Goal: Complete application form

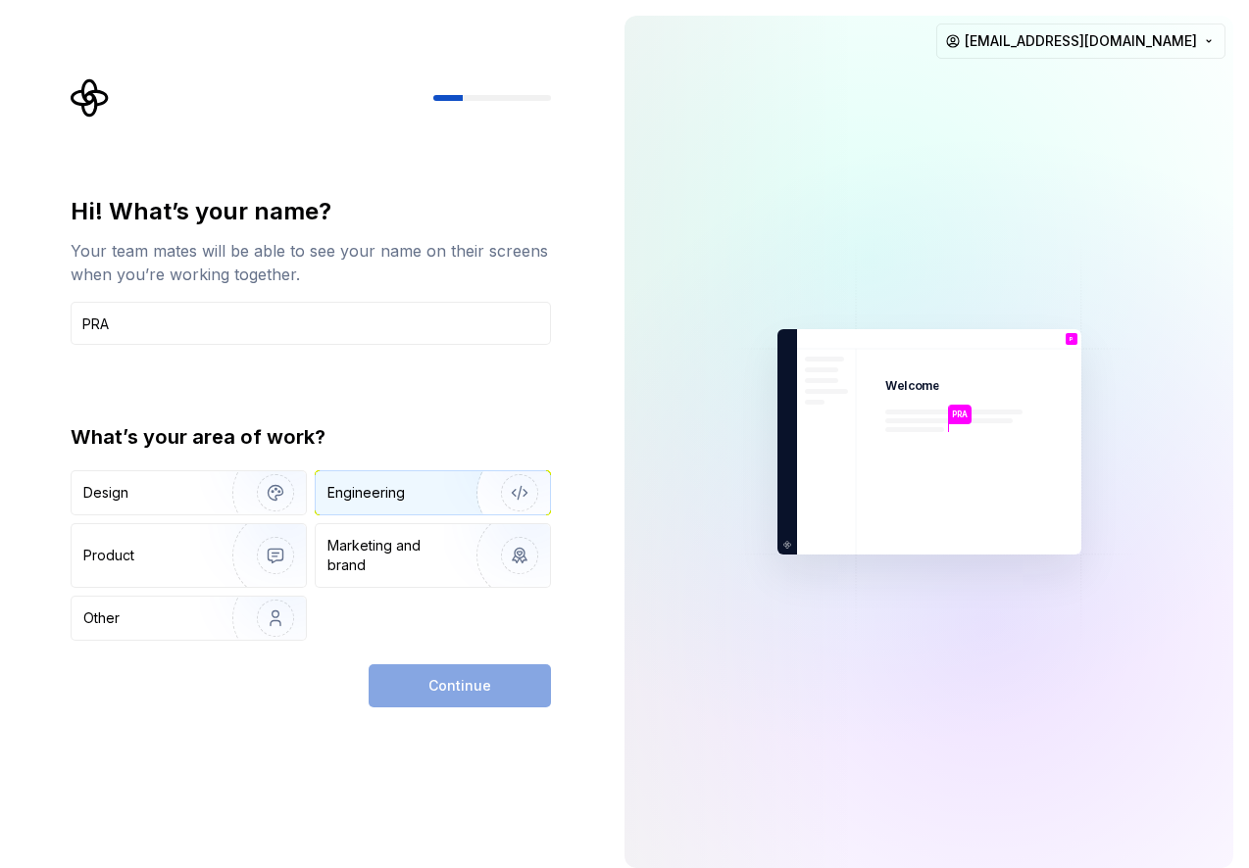
type input "PRA"
click at [444, 494] on img "button" at bounding box center [506, 492] width 125 height 131
click at [510, 675] on button "Continue" at bounding box center [459, 685] width 182 height 43
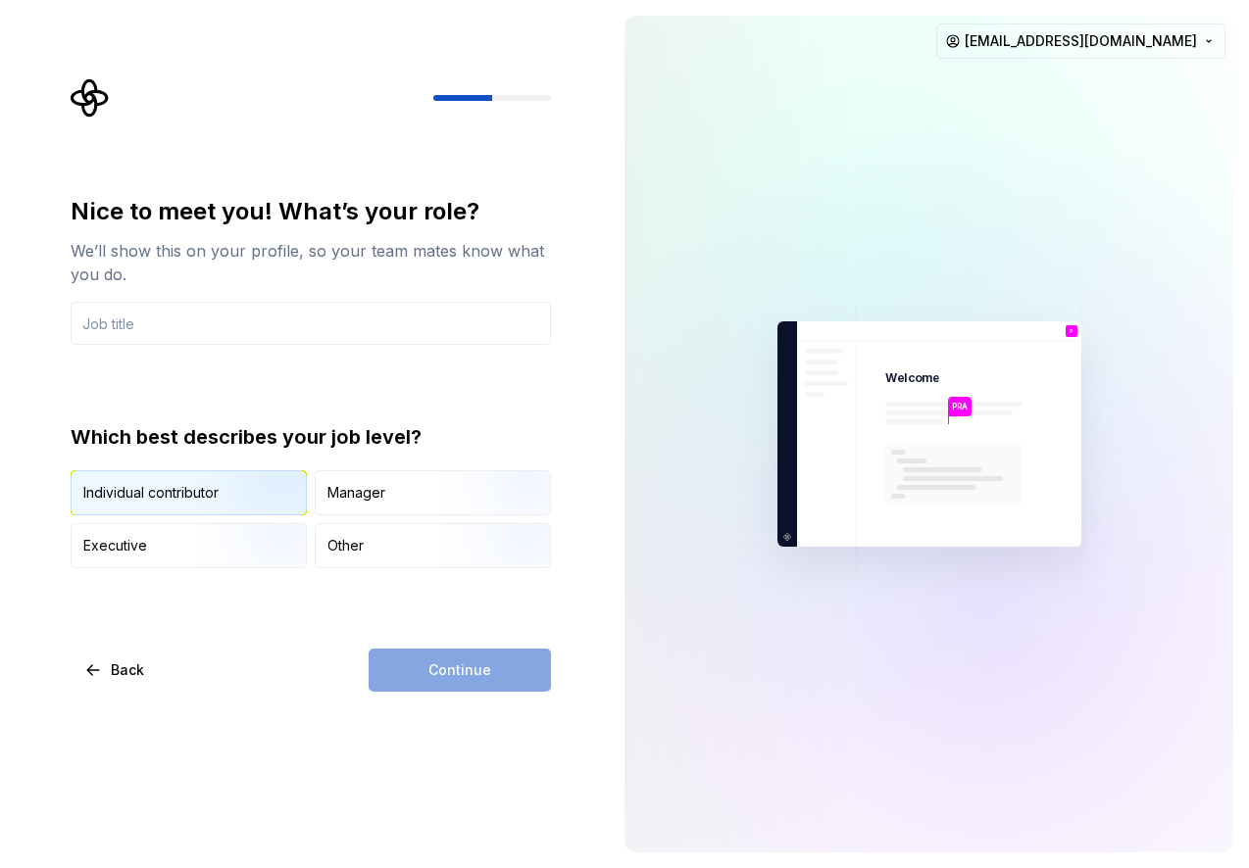
click at [209, 489] on img "button" at bounding box center [258, 517] width 125 height 131
click at [462, 687] on div "Continue" at bounding box center [459, 670] width 182 height 43
click at [279, 329] on input "text" at bounding box center [311, 323] width 480 height 43
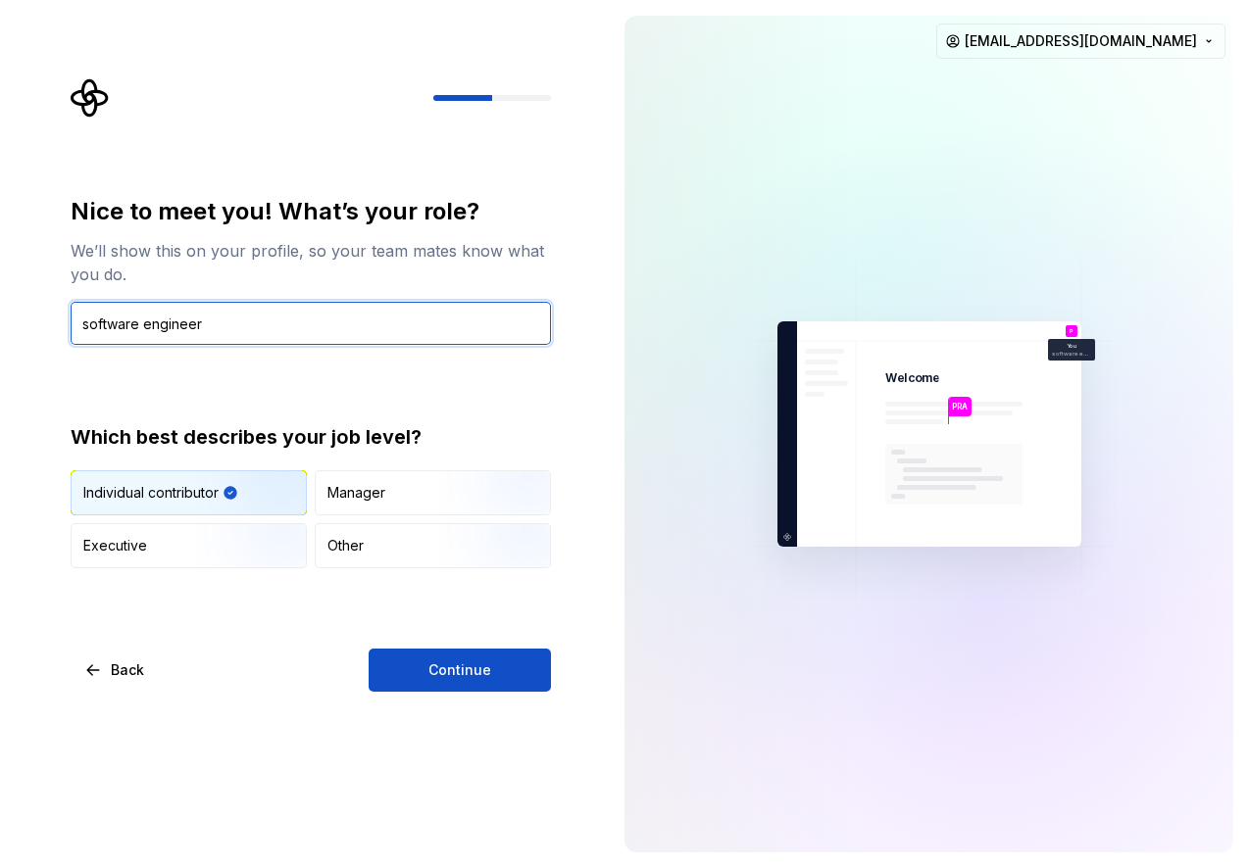
type input "software engineer"
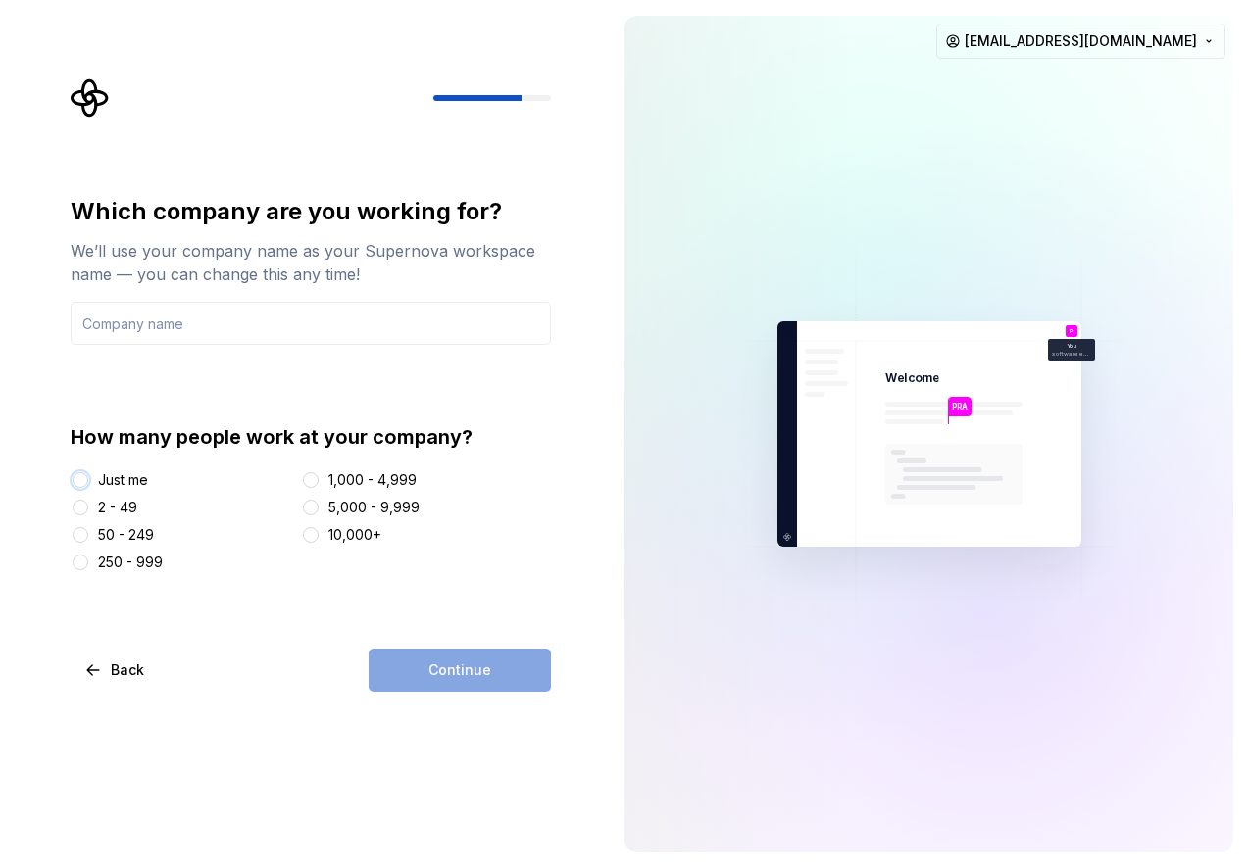
drag, startPoint x: 85, startPoint y: 477, endPoint x: 109, endPoint y: 483, distance: 24.2
click at [85, 477] on button "Just me" at bounding box center [81, 480] width 16 height 16
click at [264, 324] on input "text" at bounding box center [311, 323] width 480 height 43
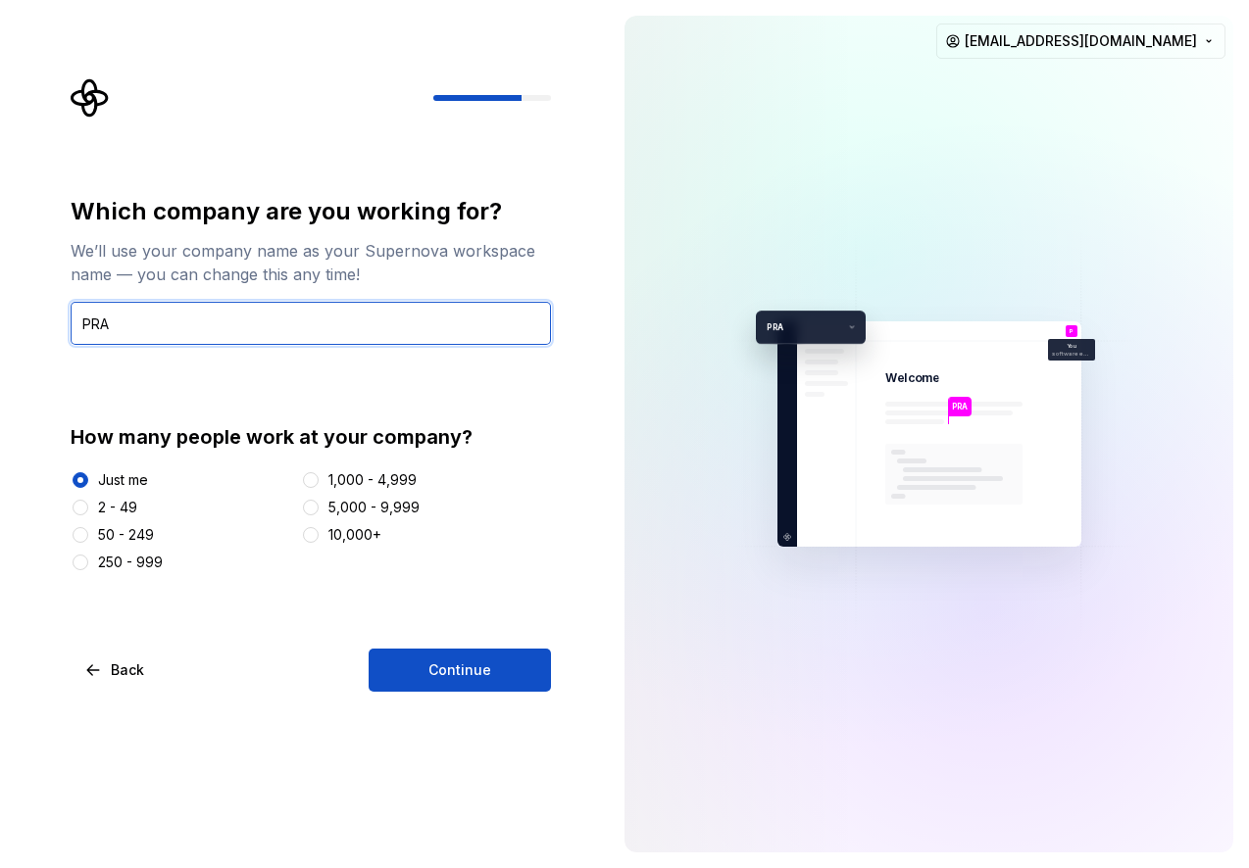
type input "PRA"
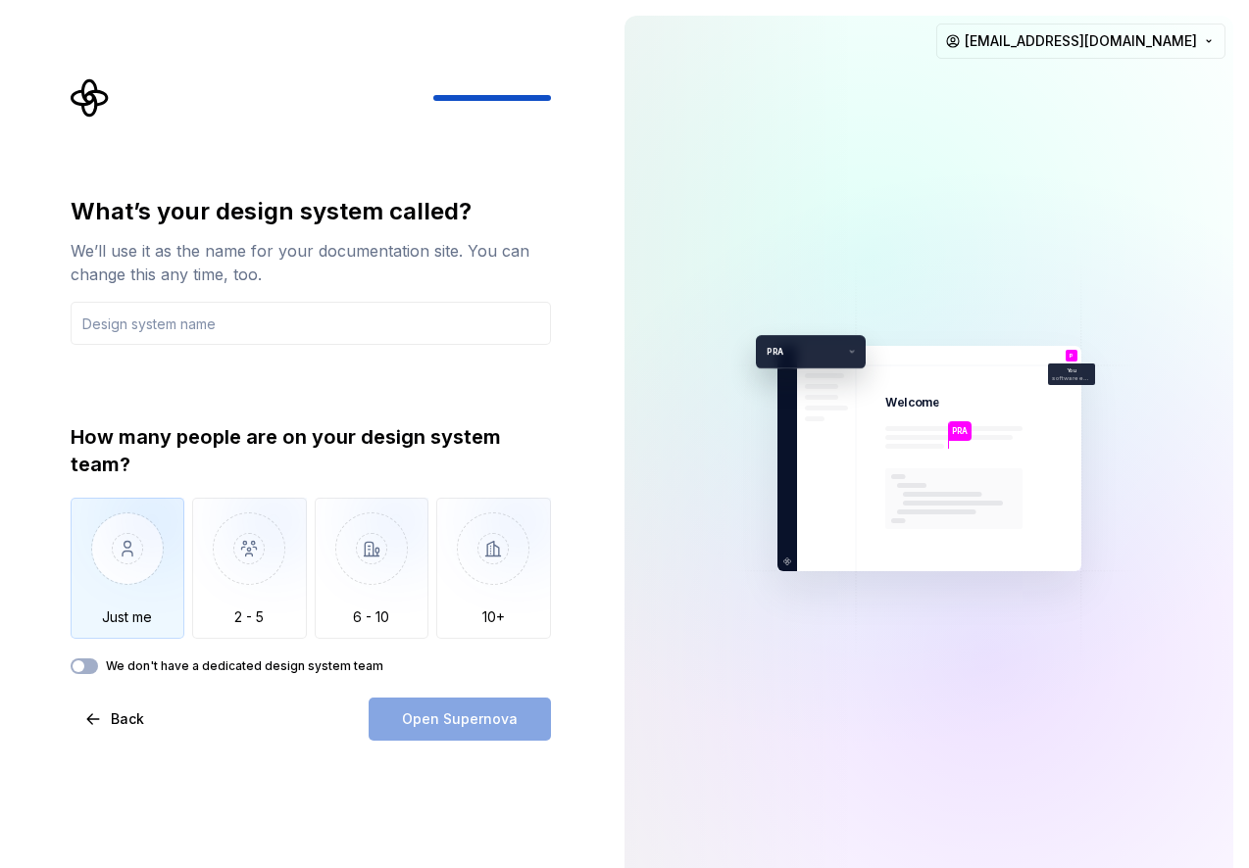
click at [151, 530] on img "button" at bounding box center [128, 563] width 115 height 131
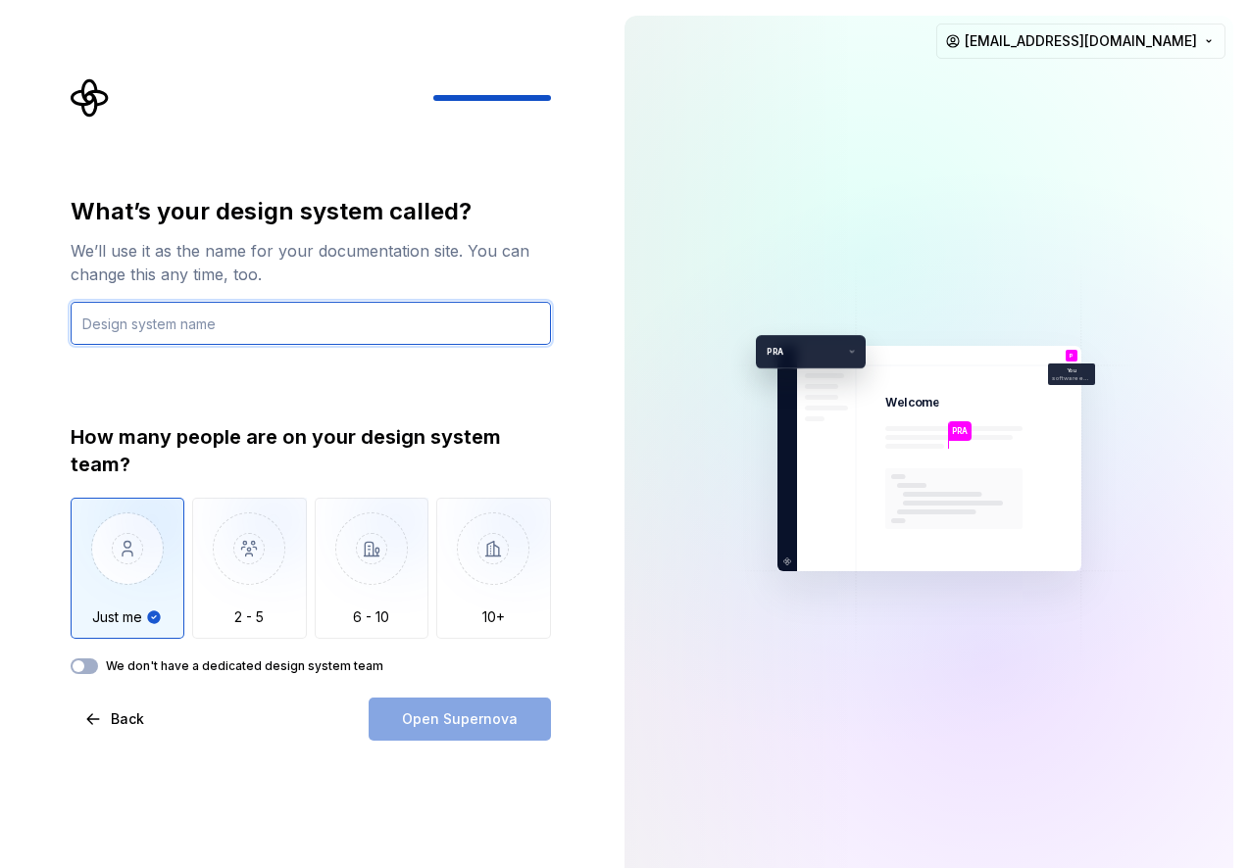
click at [234, 325] on input "text" at bounding box center [311, 323] width 480 height 43
type input "{"
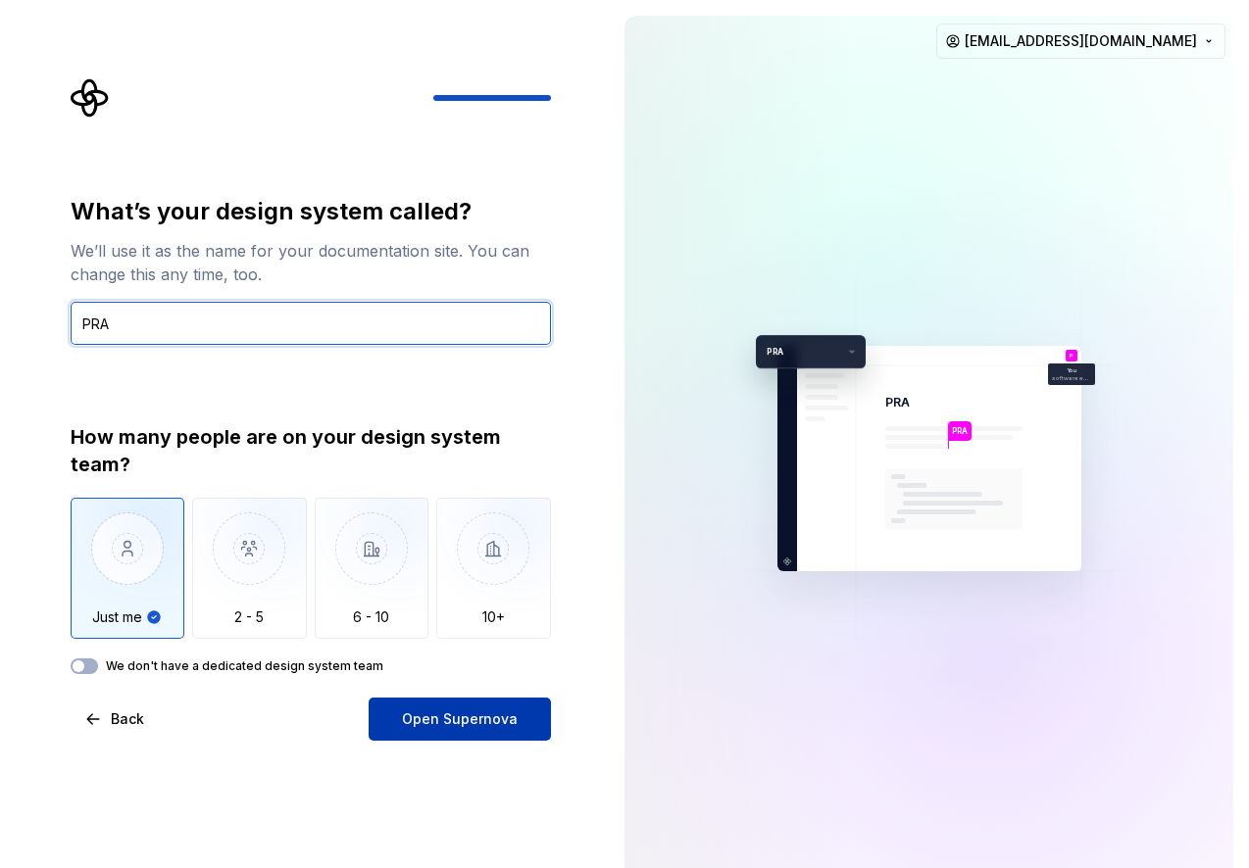
type input "PRA"
click at [460, 725] on span "Open Supernova" at bounding box center [460, 720] width 116 height 20
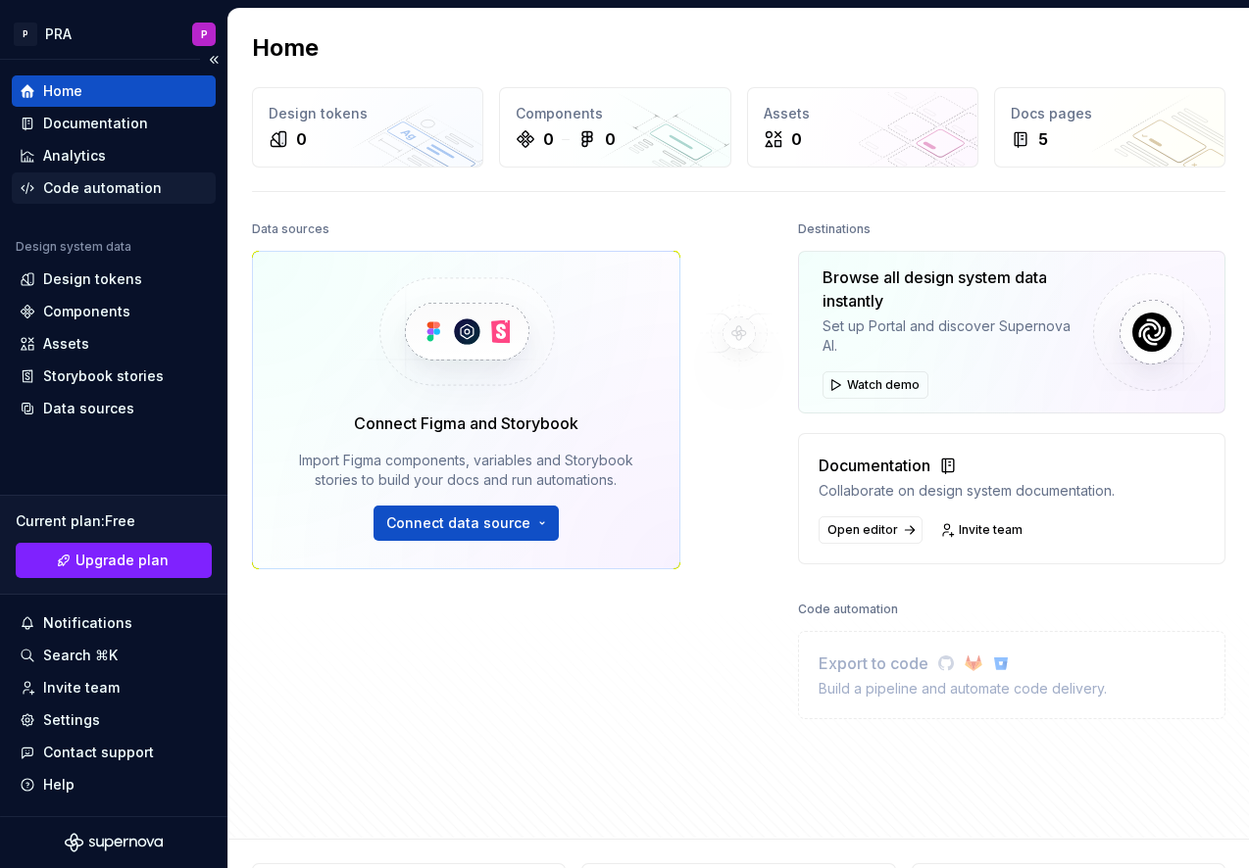
click at [125, 199] on div "Code automation" at bounding box center [114, 187] width 204 height 31
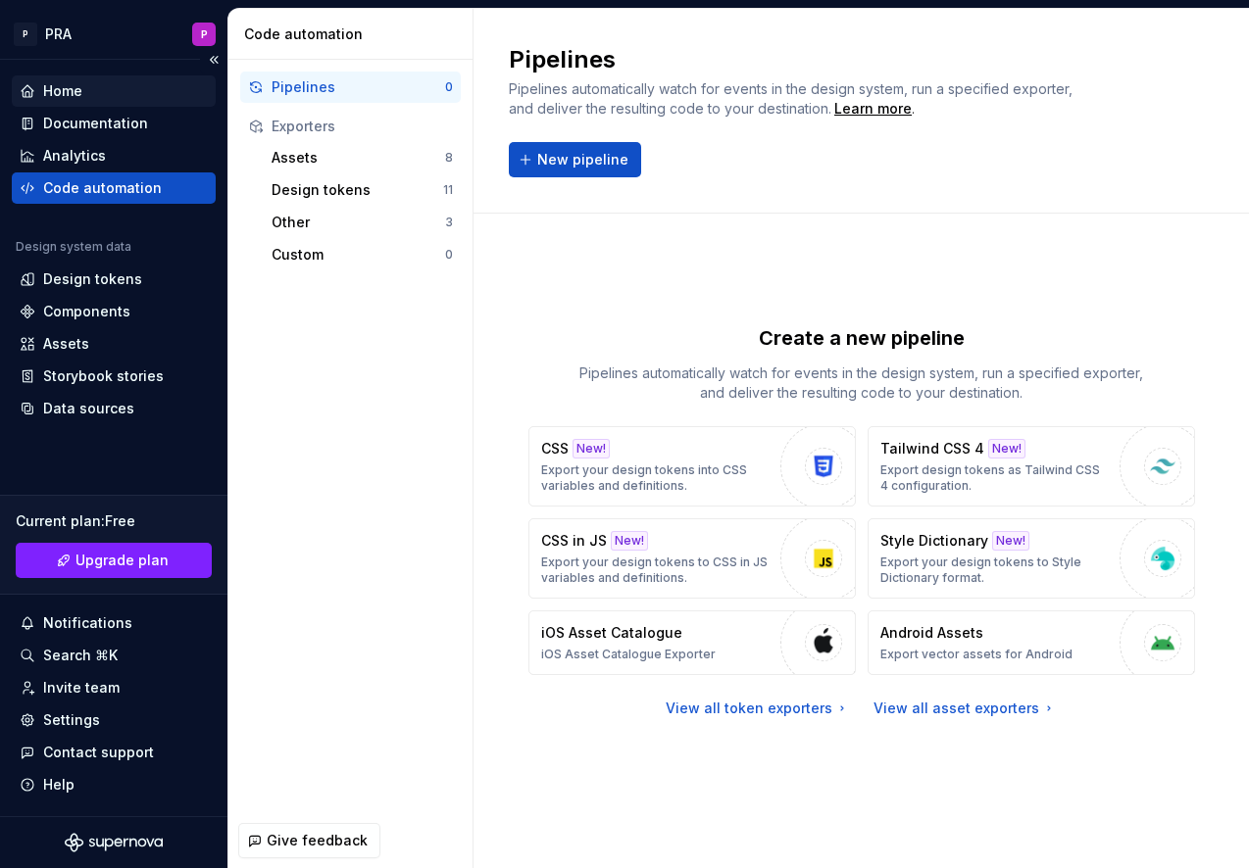
click at [145, 86] on div "Home" at bounding box center [114, 91] width 188 height 20
